Goal: Task Accomplishment & Management: Manage account settings

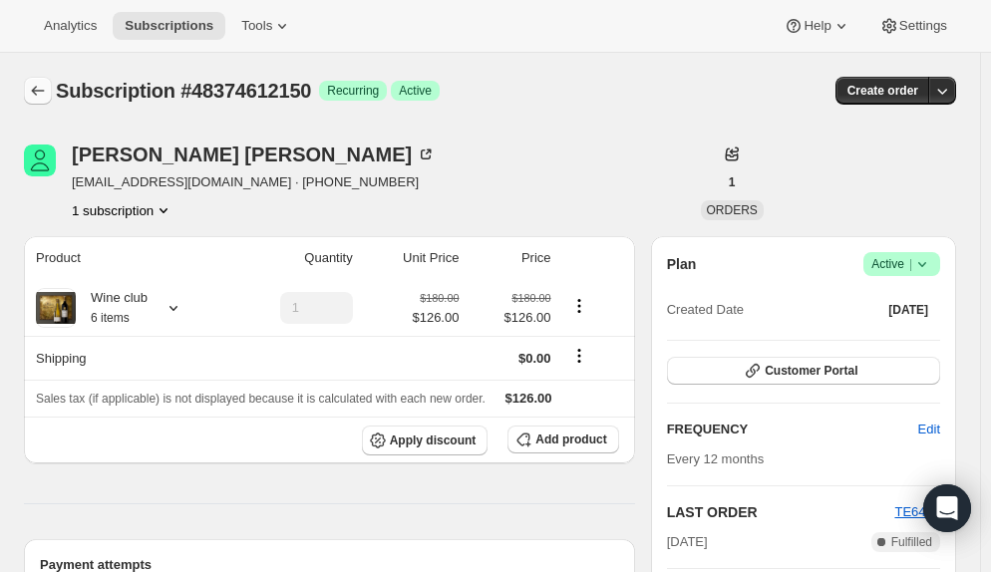
click at [35, 89] on icon "Subscriptions" at bounding box center [38, 91] width 20 height 20
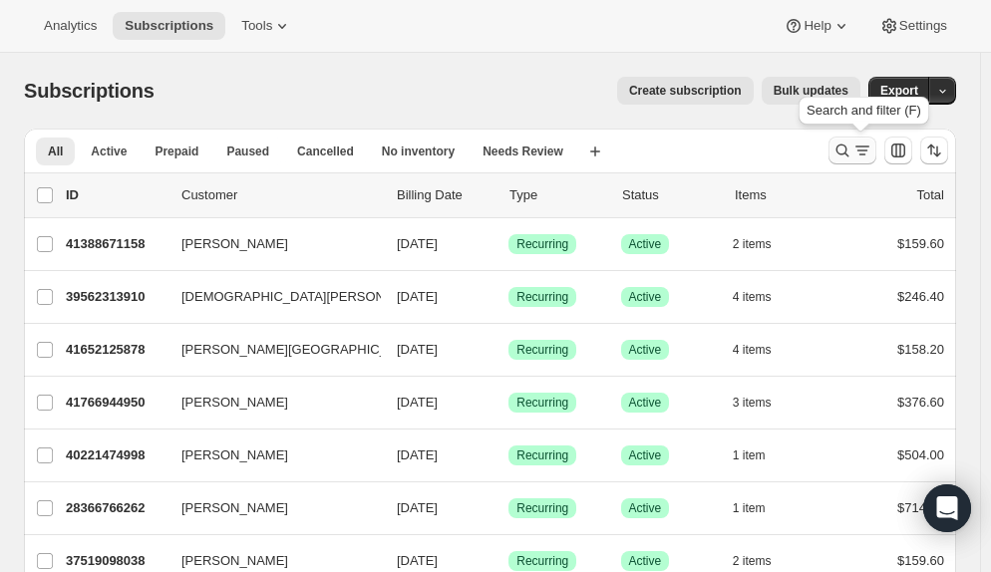
click at [873, 148] on icon "Search and filter results" at bounding box center [863, 151] width 20 height 20
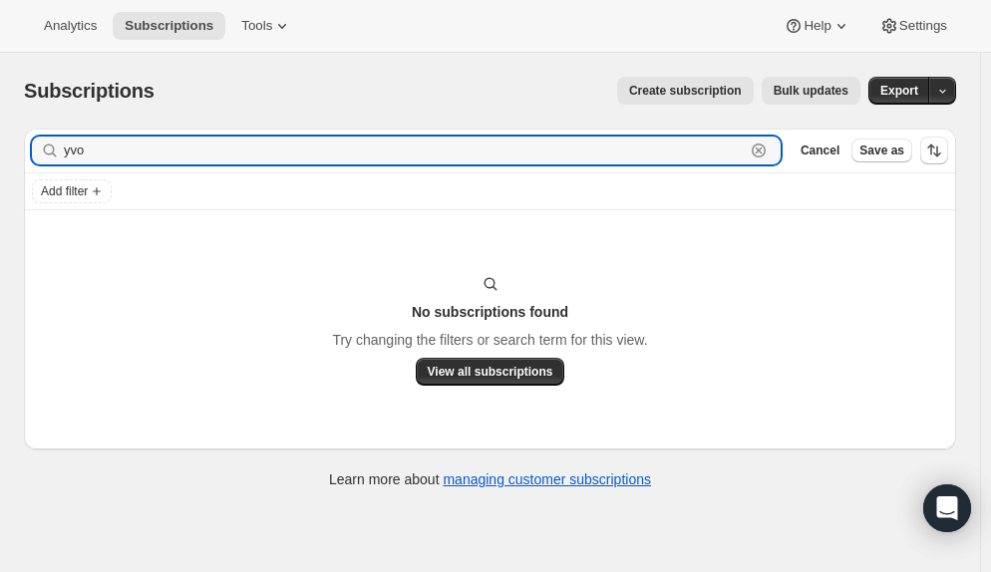
type input "yvo"
click at [769, 152] on icon "button" at bounding box center [759, 151] width 20 height 20
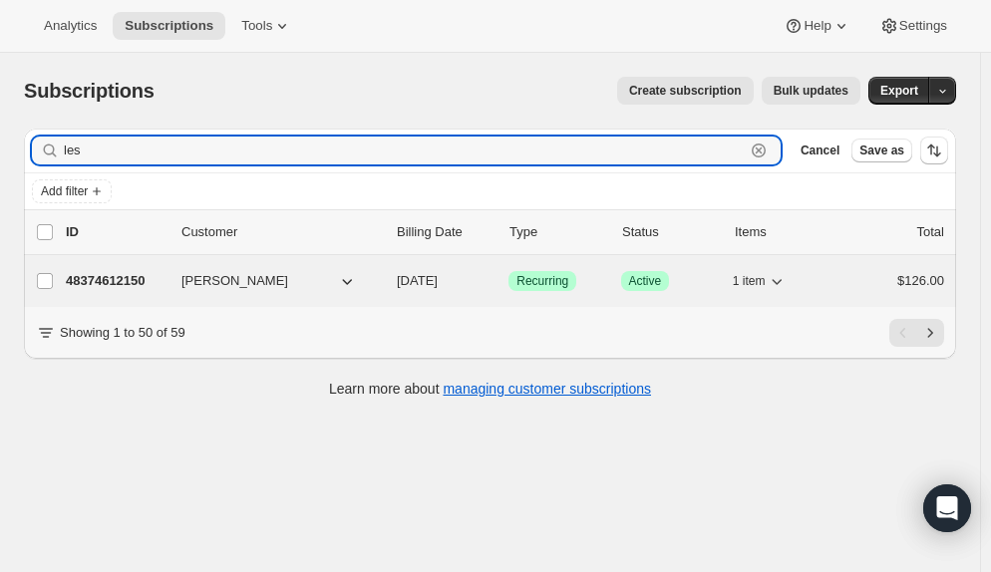
type input "les"
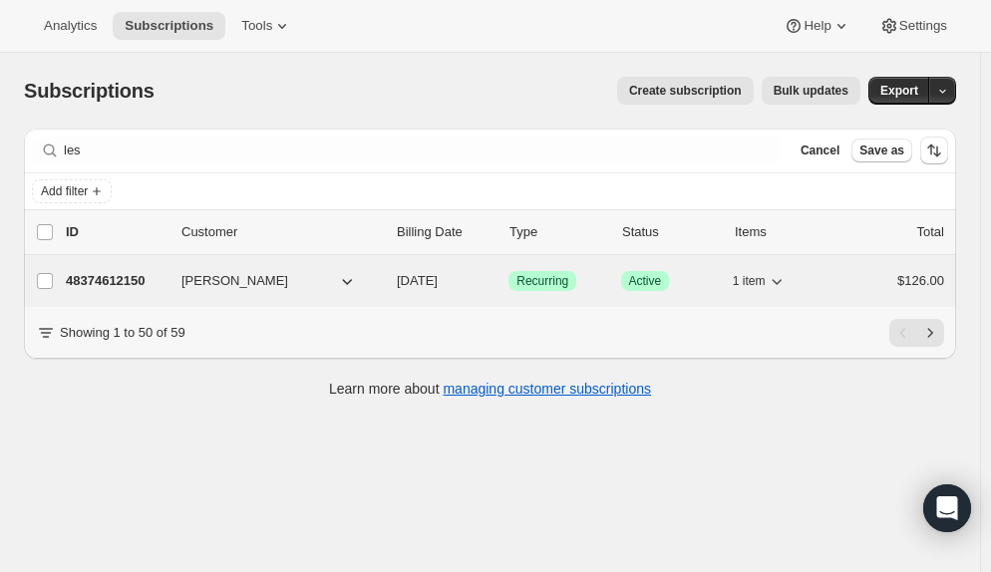
click at [80, 278] on p "48374612150" at bounding box center [116, 281] width 100 height 20
